Goal: Transaction & Acquisition: Purchase product/service

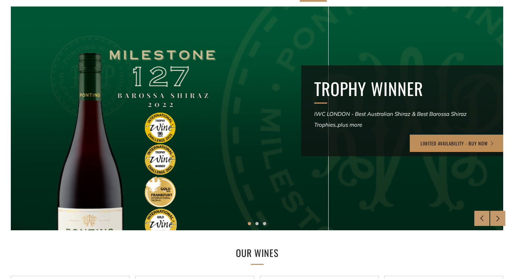
click at [469, 145] on link "LIMITED AVAILABILITY - BUY NOW" at bounding box center [458, 143] width 96 height 17
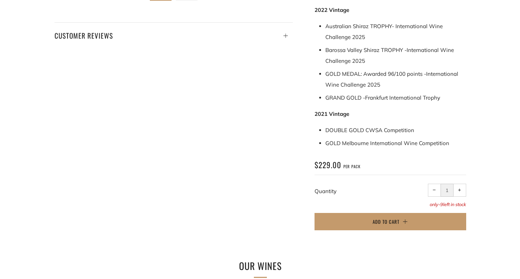
scroll to position [397, 0]
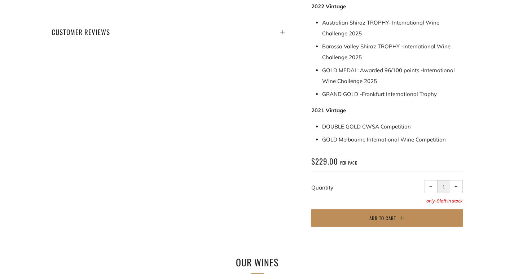
click at [369, 209] on button "Add to Cart" at bounding box center [387, 217] width 152 height 17
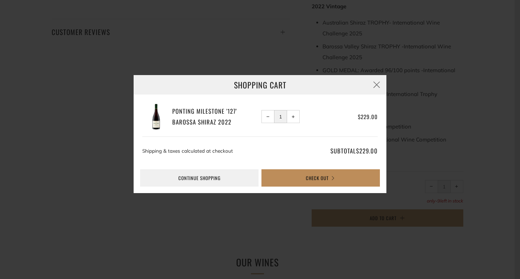
click at [330, 175] on button "Check Out" at bounding box center [320, 177] width 118 height 17
